Goal: Ask a question

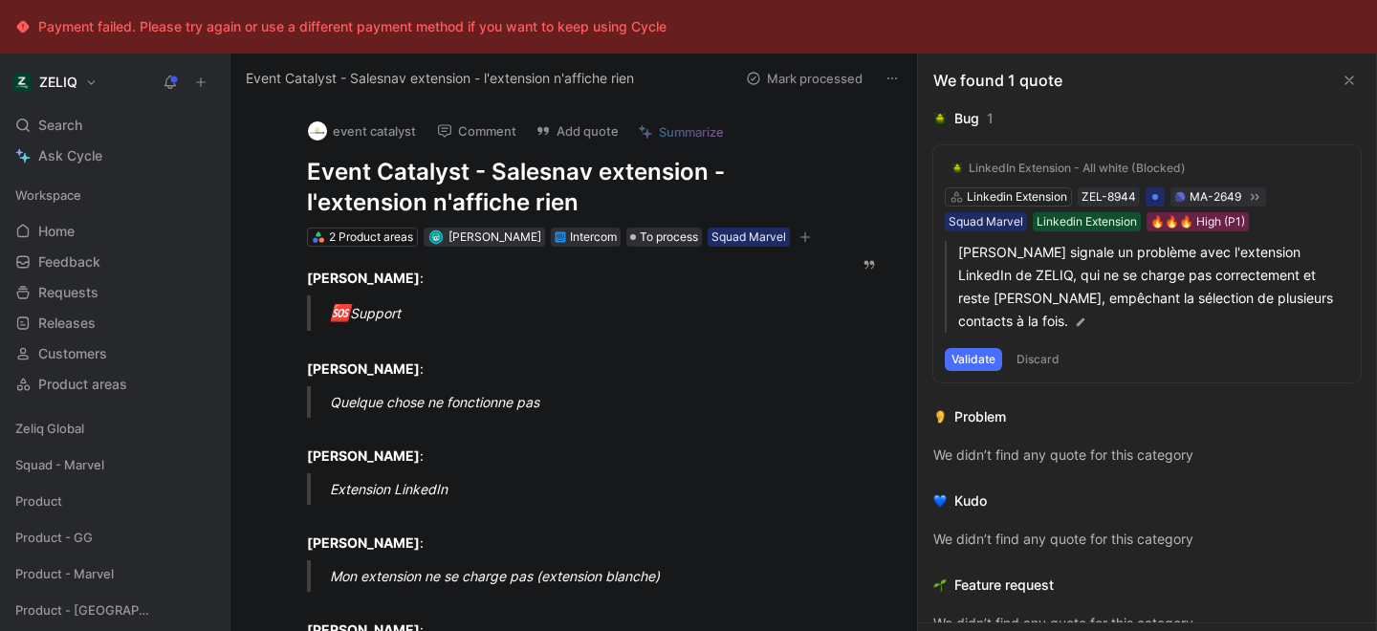
click at [504, 172] on h1 "Event Catalyst - Salesnav extension - l'extension n'affiche rien" at bounding box center [564, 187] width 515 height 61
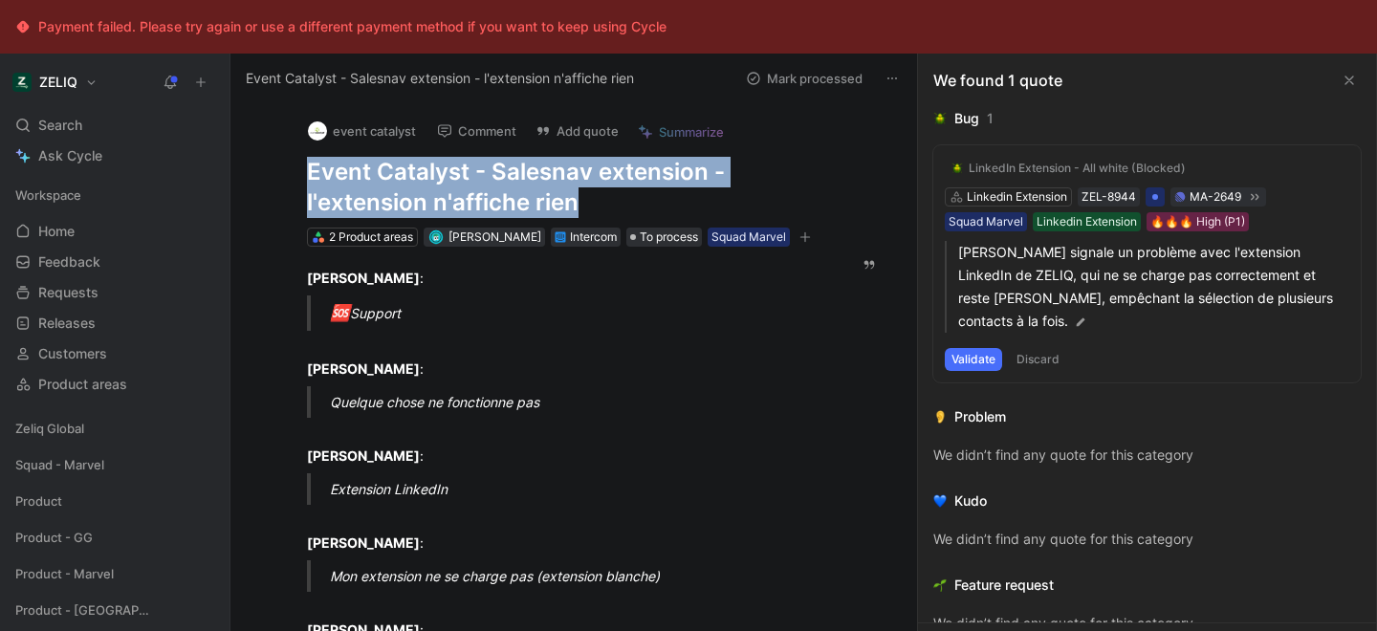
click at [504, 172] on h1 "Event Catalyst - Salesnav extension - l'extension n'affiche rien" at bounding box center [564, 187] width 515 height 61
copy h1 "Event Catalyst - Salesnav extension - l'extension n'affiche rien"
click at [99, 130] on div "Search ⌘ K" at bounding box center [115, 125] width 214 height 29
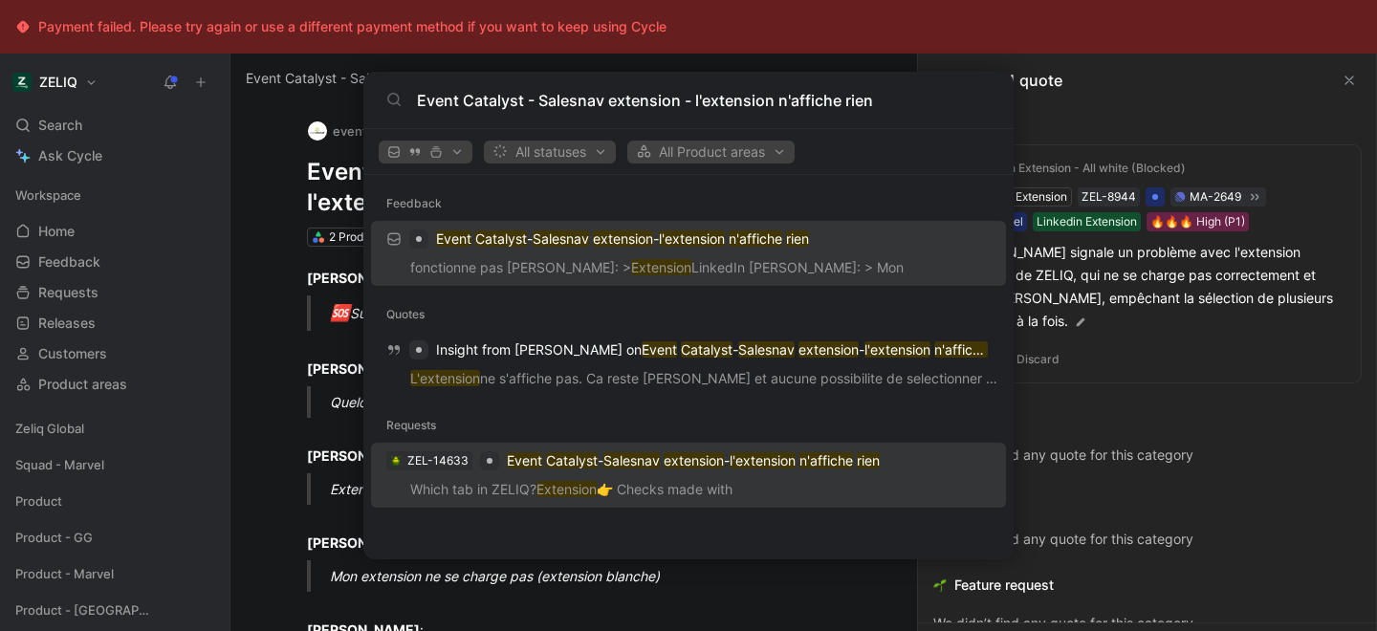
type input "Event Catalyst - Salesnav extension - l'extension n'affiche rien"
click at [580, 470] on p "Event Catalyst - Salesnav extension - l'extension n'affiche rien" at bounding box center [693, 460] width 373 height 23
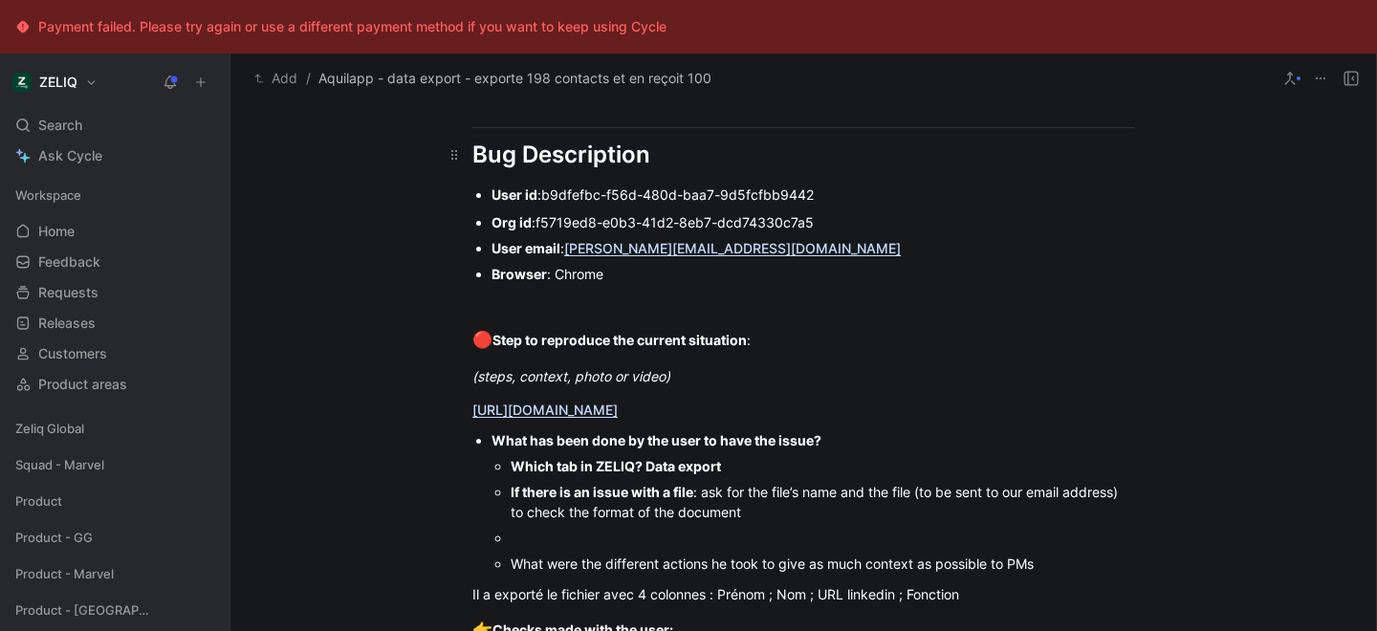
scroll to position [1377, 0]
